Goal: Navigation & Orientation: Find specific page/section

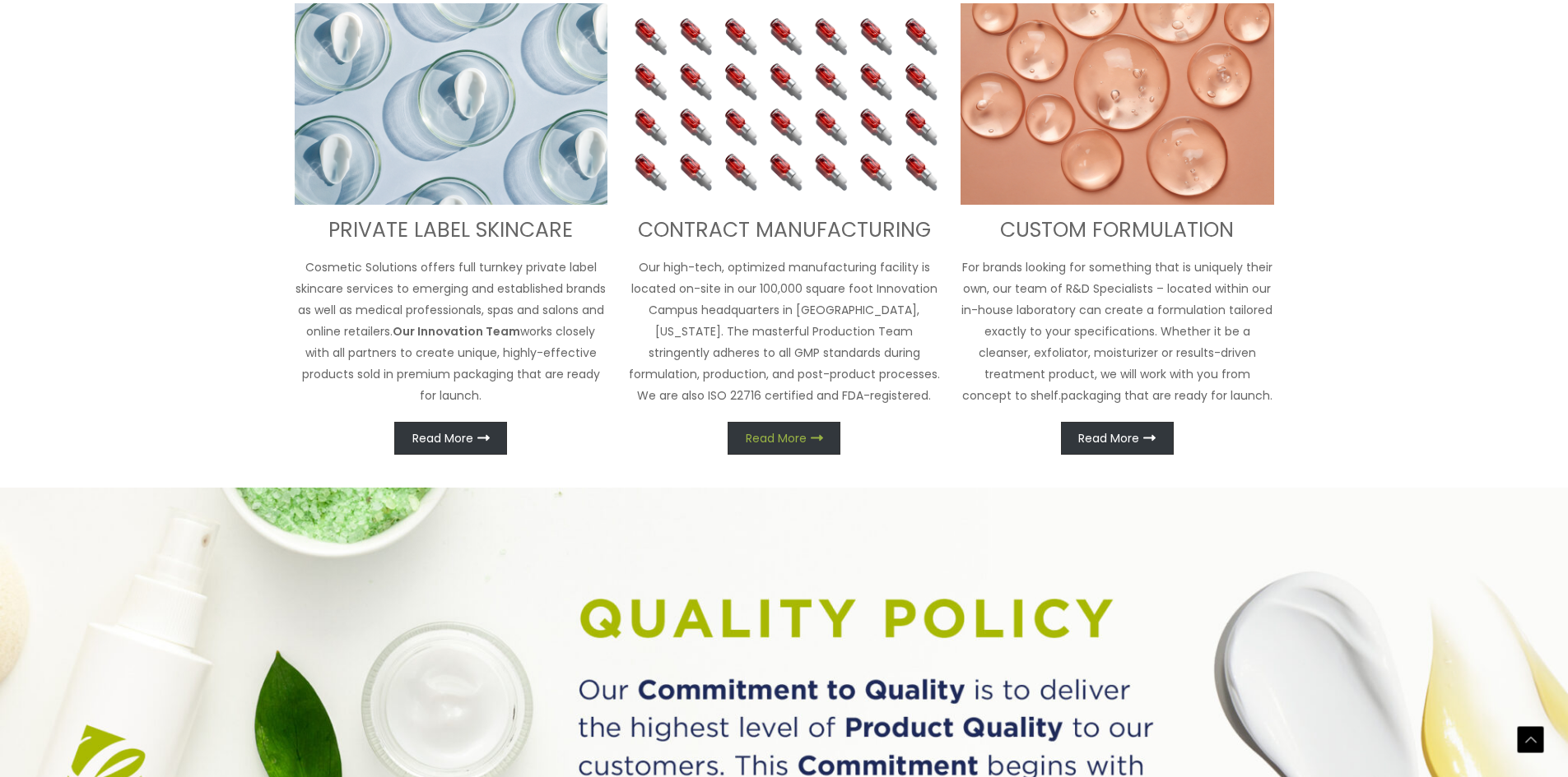
scroll to position [823, 0]
click at [797, 432] on span "Read More" at bounding box center [776, 437] width 61 height 11
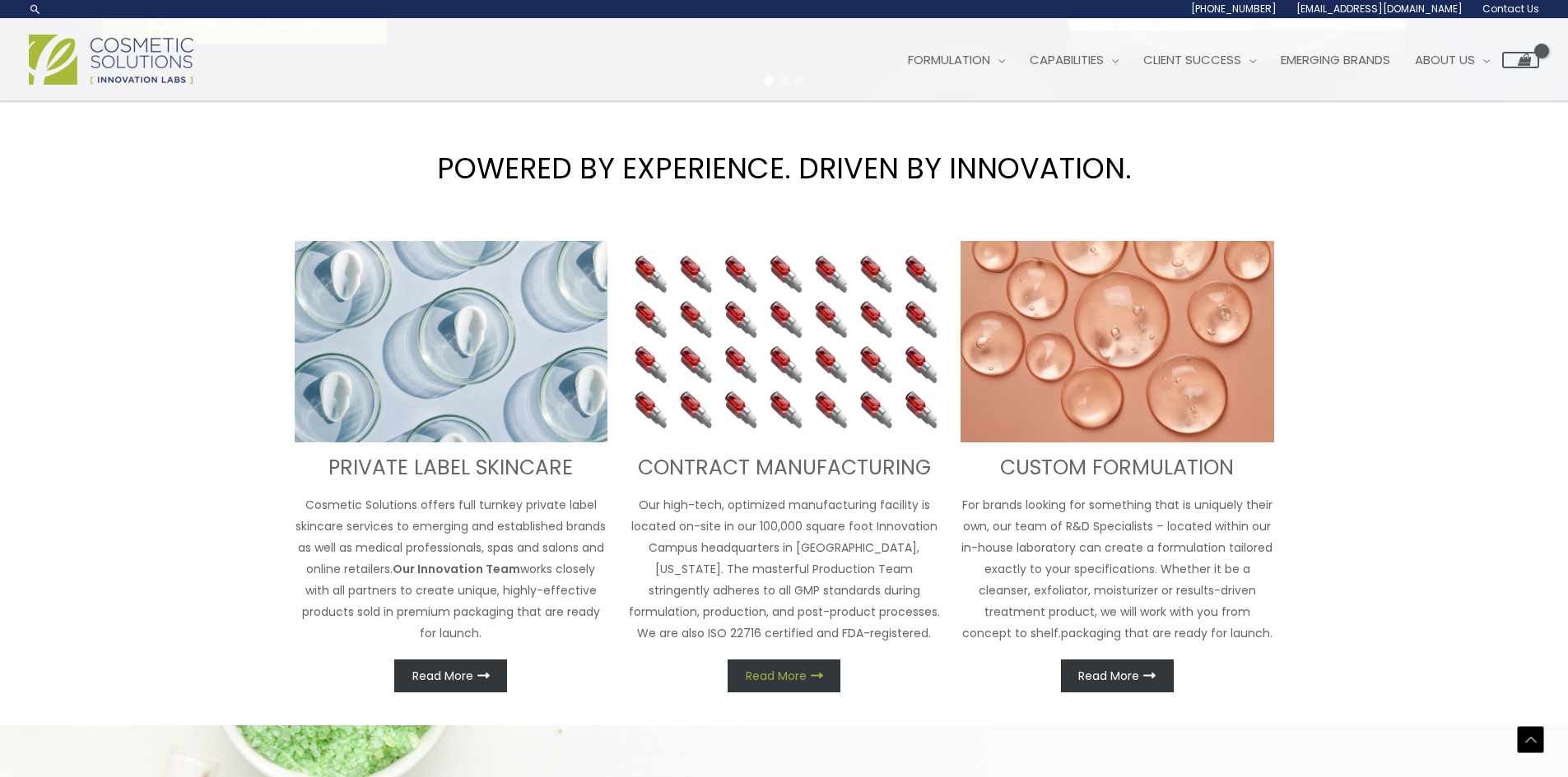
scroll to position [546, 0]
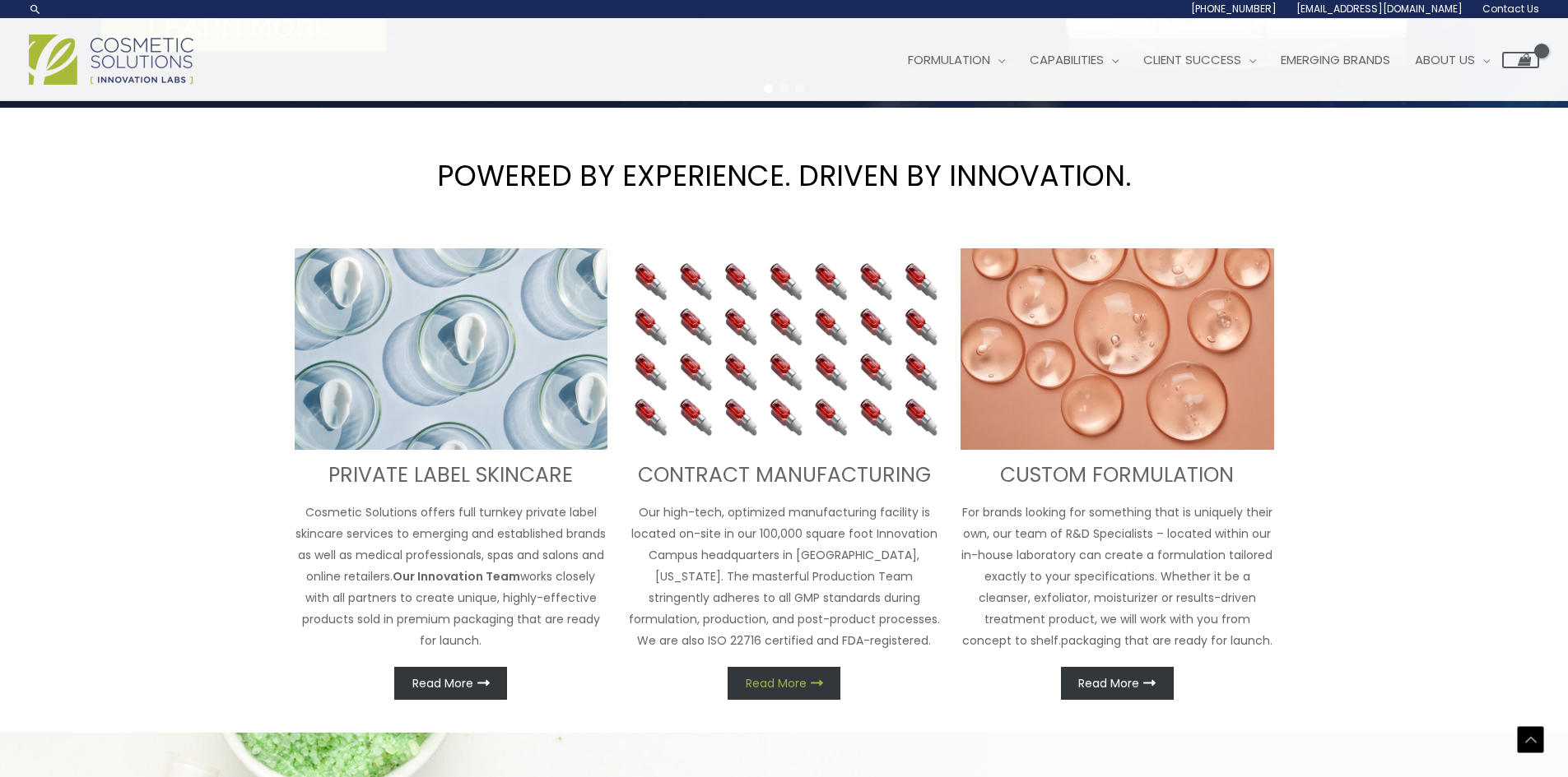
click at [773, 684] on span "Read More" at bounding box center [776, 683] width 61 height 11
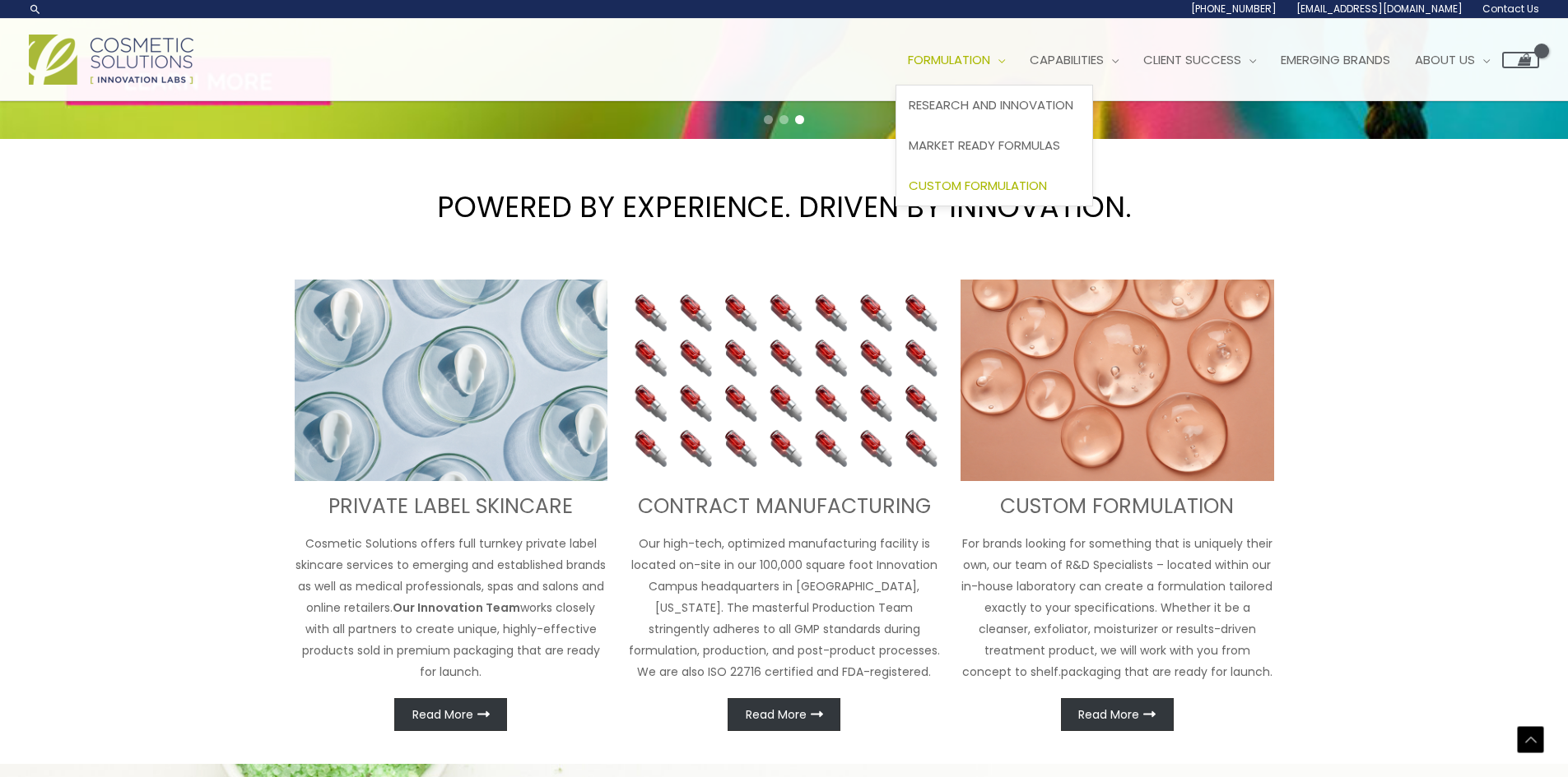
click at [971, 184] on span "Custom Formulation" at bounding box center [978, 185] width 139 height 17
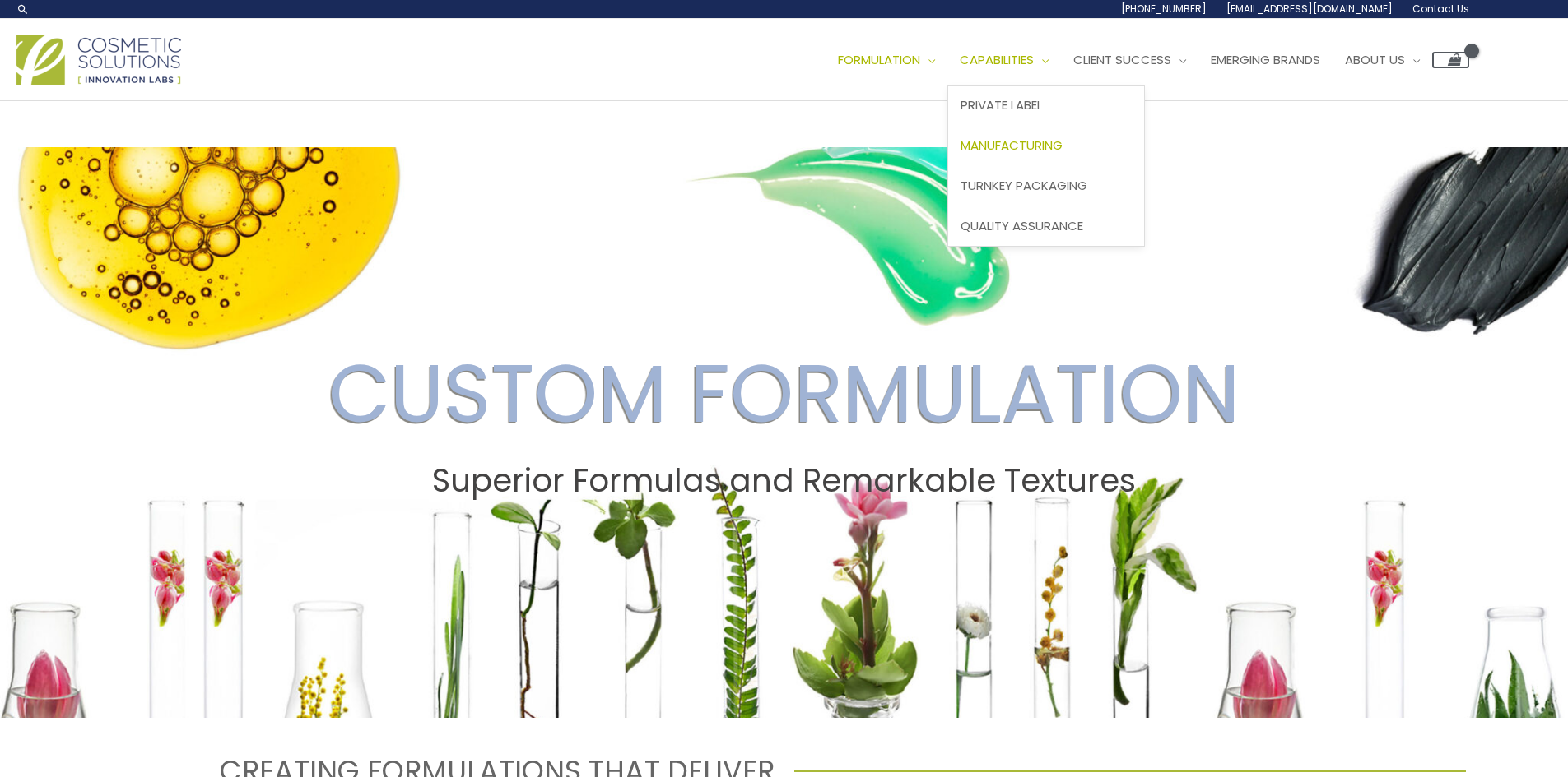
click at [1059, 133] on link "Manufacturing" at bounding box center [1046, 146] width 196 height 41
